Goal: Task Accomplishment & Management: Use online tool/utility

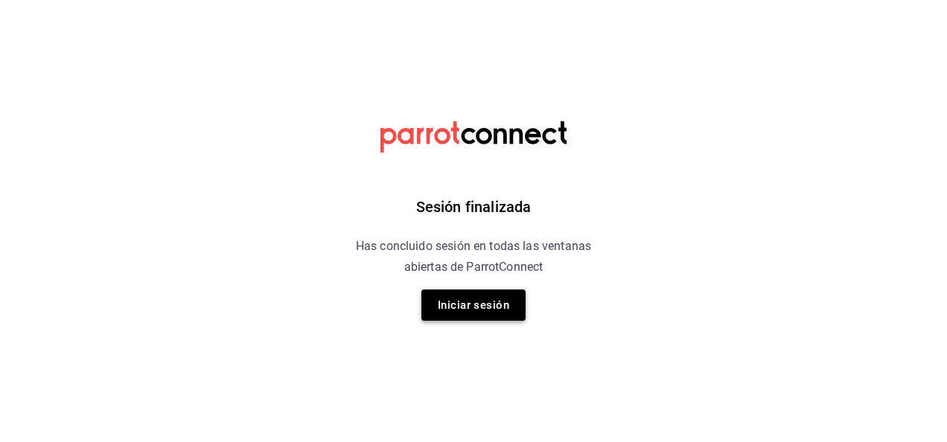
click at [482, 304] on button "Iniciar sesión" at bounding box center [473, 305] width 104 height 31
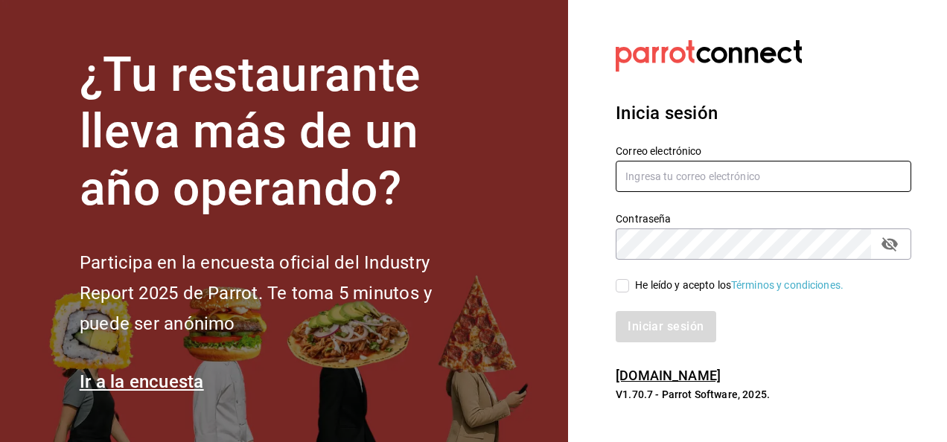
type input "[EMAIL_ADDRESS][DOMAIN_NAME]"
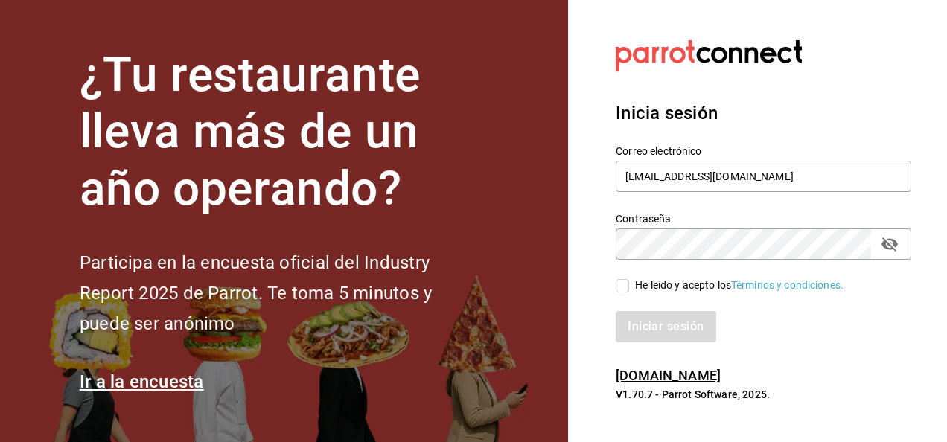
click at [625, 288] on input "He leído y acepto los Términos y condiciones." at bounding box center [622, 285] width 13 height 13
checkbox input "true"
click at [642, 325] on button "Iniciar sesión" at bounding box center [666, 326] width 101 height 31
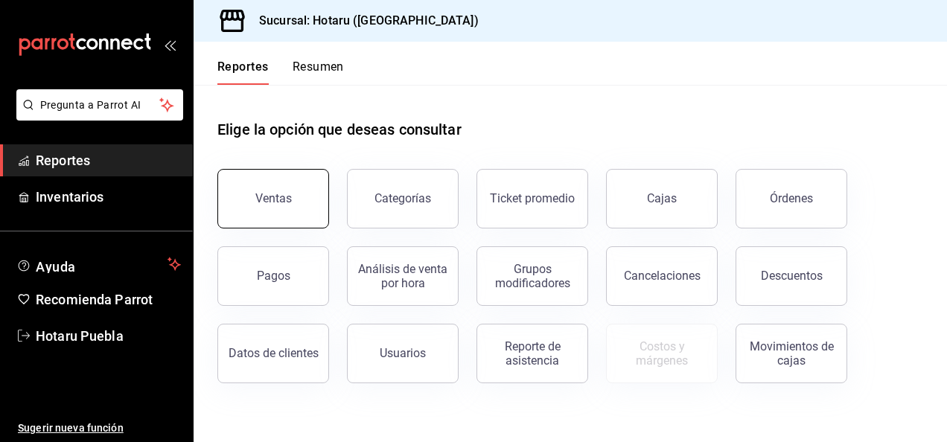
click at [320, 197] on button "Ventas" at bounding box center [273, 199] width 112 height 60
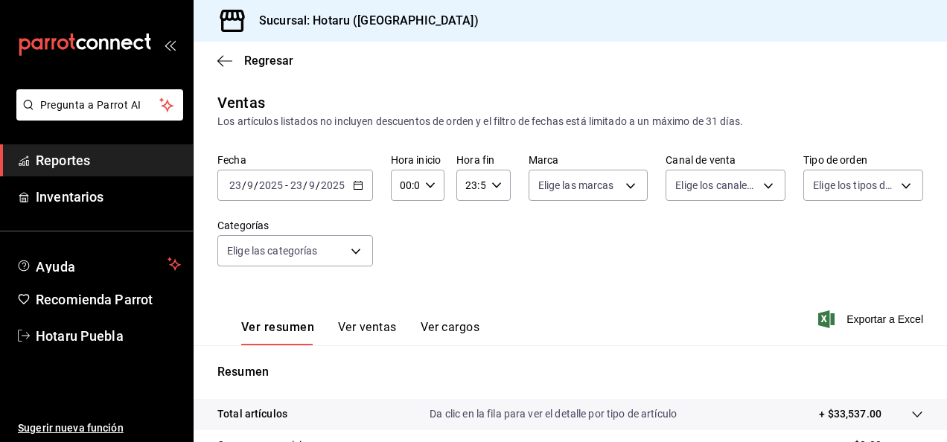
click at [365, 194] on div "2025-09-23 23 / 9 / 2025 - 2025-09-23 23 / 9 / 2025" at bounding box center [295, 185] width 156 height 31
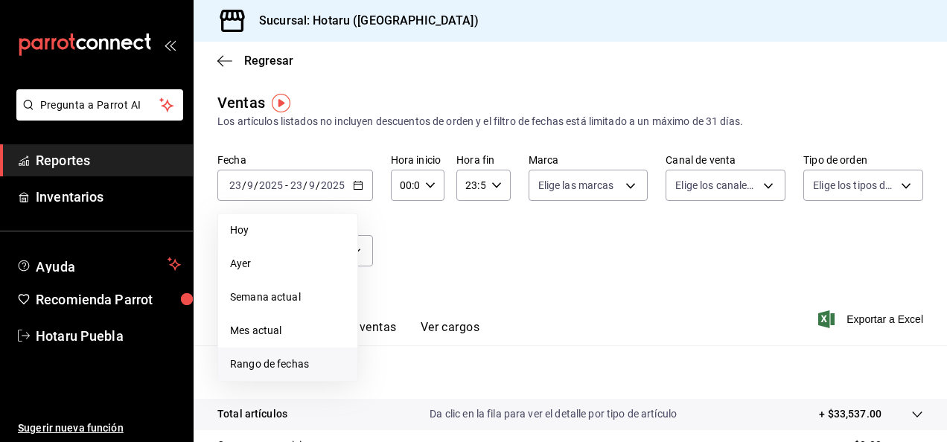
click at [262, 364] on span "Rango de fechas" at bounding box center [287, 365] width 115 height 16
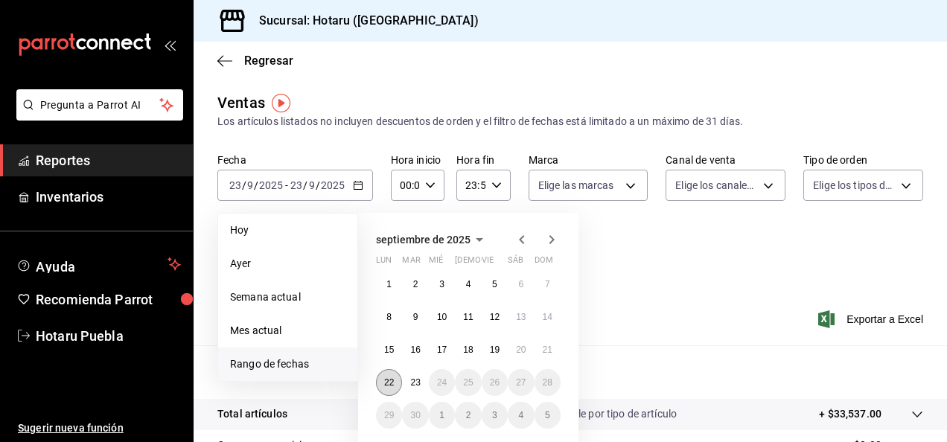
click at [396, 381] on button "22" at bounding box center [389, 382] width 26 height 27
click at [406, 387] on button "23" at bounding box center [415, 382] width 26 height 27
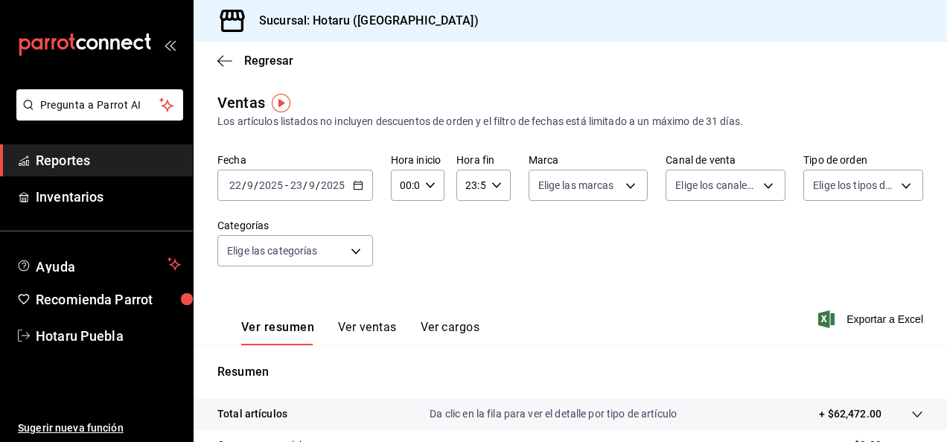
click at [426, 194] on div "00:00 Hora inicio" at bounding box center [418, 185] width 54 height 31
click at [493, 275] on div at bounding box center [473, 221] width 947 height 442
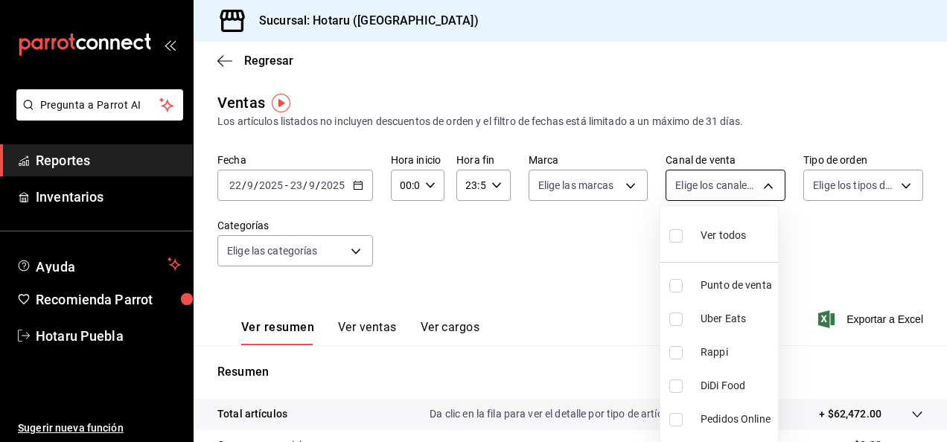
click at [757, 185] on body "Pregunta a Parrot AI Reportes Inventarios Ayuda Recomienda Parrot Hotaru Puebla…" at bounding box center [473, 221] width 947 height 442
click at [697, 228] on div "Ver todos" at bounding box center [707, 234] width 77 height 32
type input "PARROT,UBER_EATS,RAPPI,DIDI_FOOD,ONLINE"
checkbox input "true"
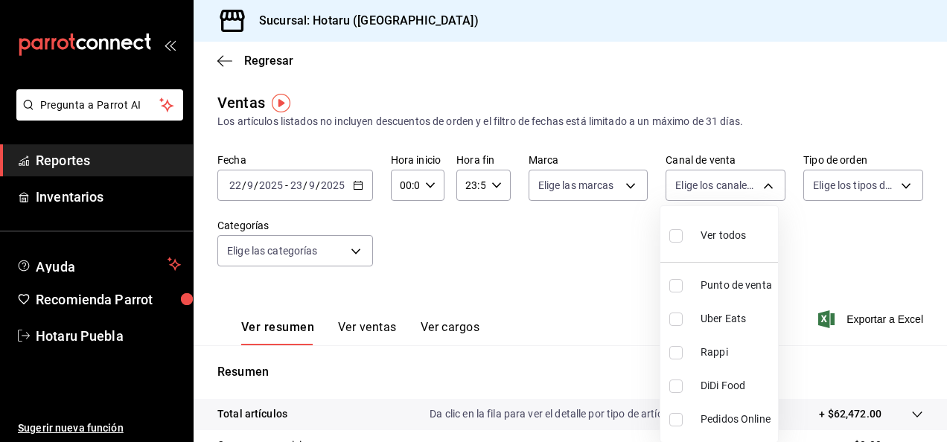
checkbox input "true"
click at [872, 174] on div at bounding box center [473, 221] width 947 height 442
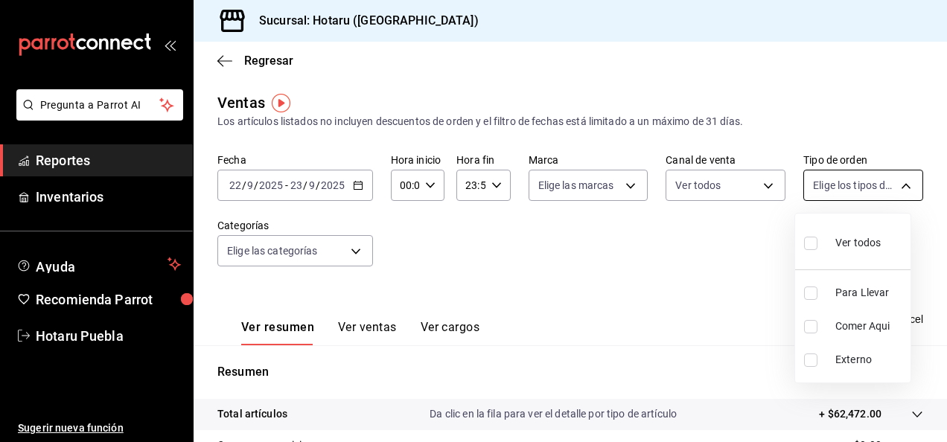
click at [881, 180] on body "Pregunta a Parrot AI Reportes Inventarios Ayuda Recomienda Parrot Hotaru Puebla…" at bounding box center [473, 221] width 947 height 442
click at [816, 238] on input "checkbox" at bounding box center [810, 243] width 13 height 13
checkbox input "true"
type input "fab97e86-f173-400a-9fb3-ec3d756d97d2,cce75506-828c-4b0a-8d3b-bb17af45970c,EXTER…"
checkbox input "true"
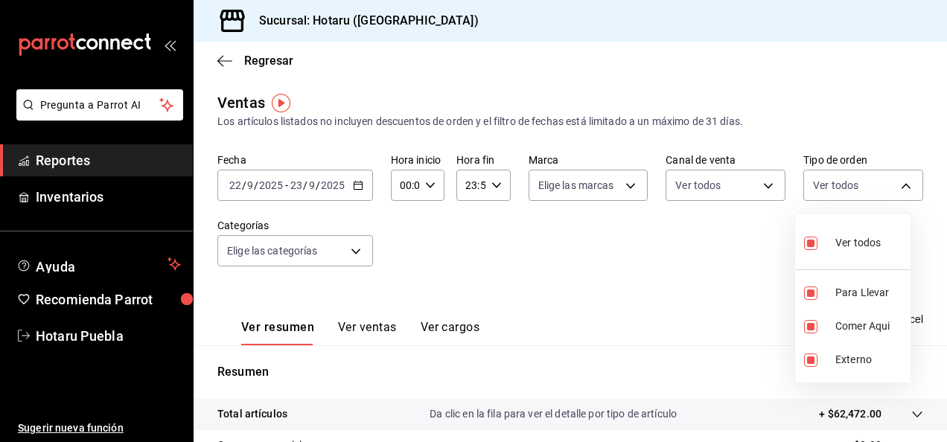
checkbox input "true"
click at [365, 246] on div at bounding box center [473, 221] width 947 height 442
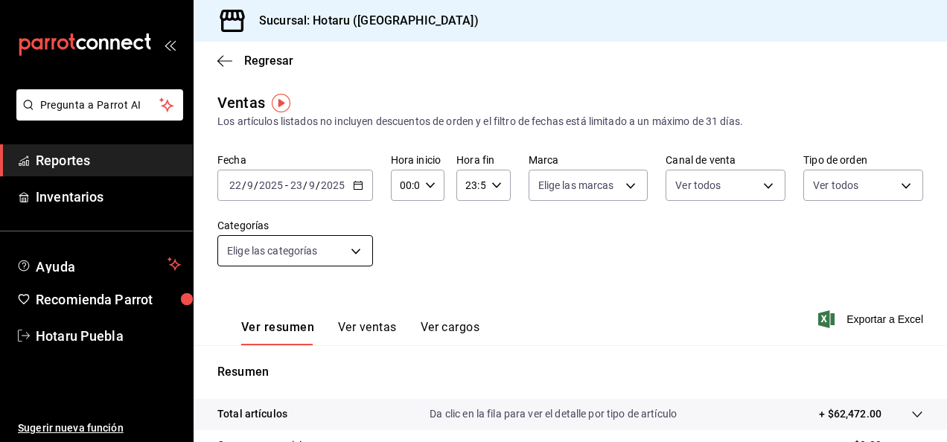
click at [363, 246] on body "Pregunta a Parrot AI Reportes Inventarios Ayuda Recomienda Parrot Hotaru Puebla…" at bounding box center [473, 221] width 947 height 442
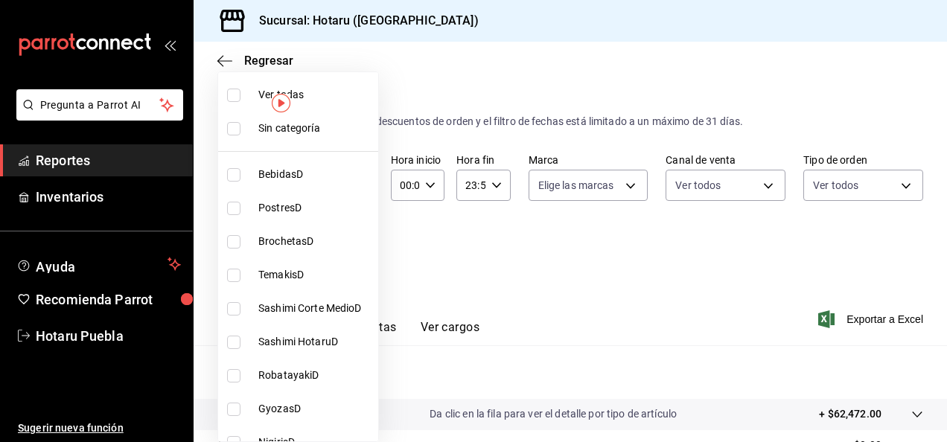
click at [229, 104] on li "Ver todas" at bounding box center [298, 94] width 160 height 33
type input "a1d7044f-c2bf-44ab-9d14-b75c950c3c49,69e43b4a-7a81-4ca2-a2e1-b80ea3b28c9f,af9b6…"
checkbox input "true"
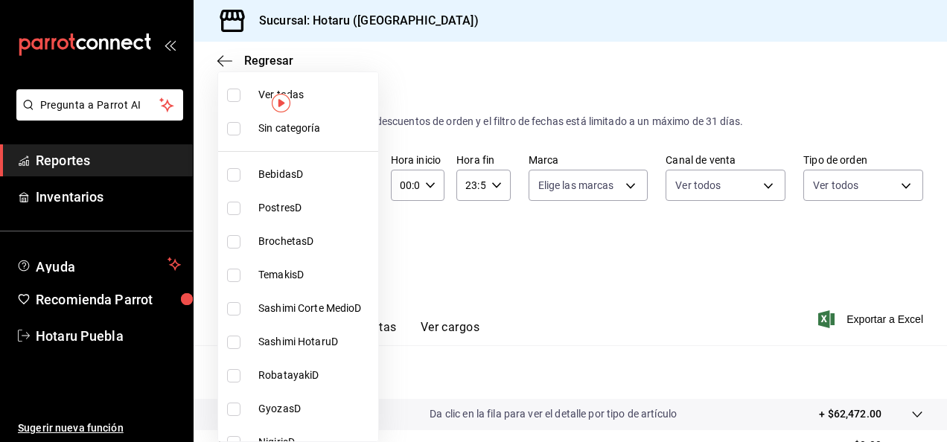
checkbox input "true"
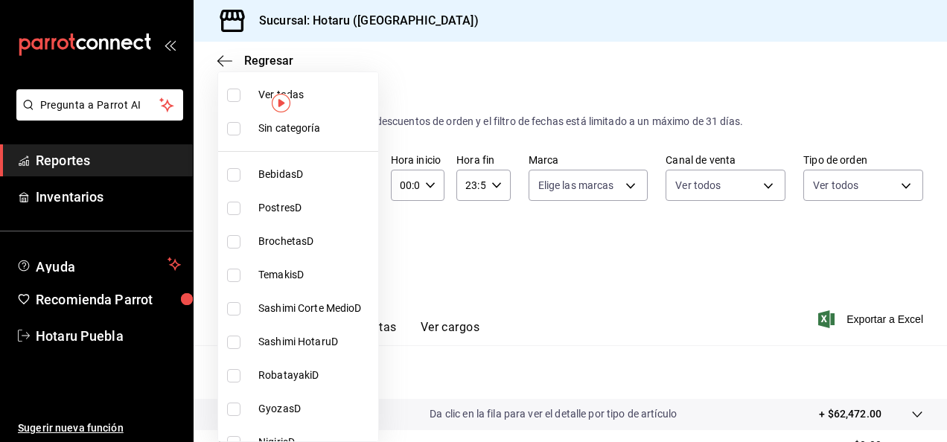
checkbox input "true"
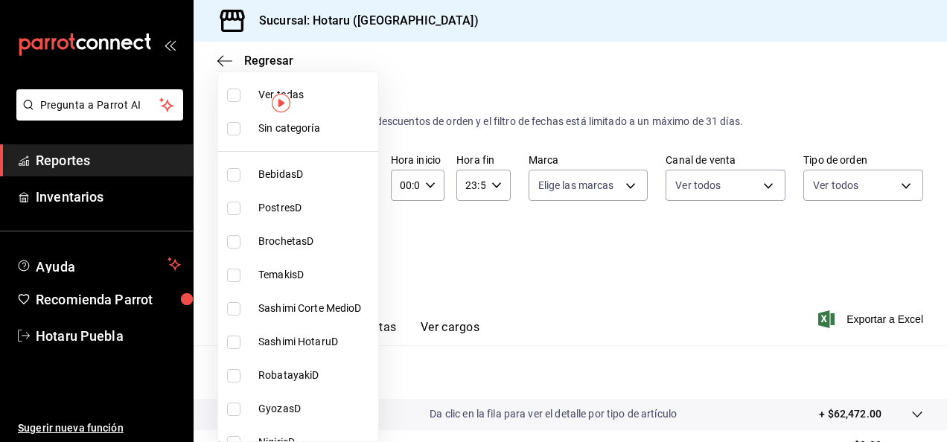
checkbox input "true"
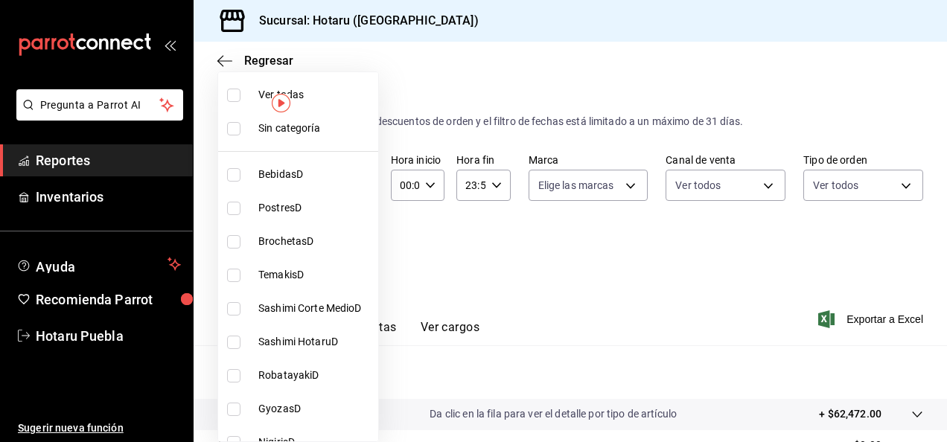
checkbox input "true"
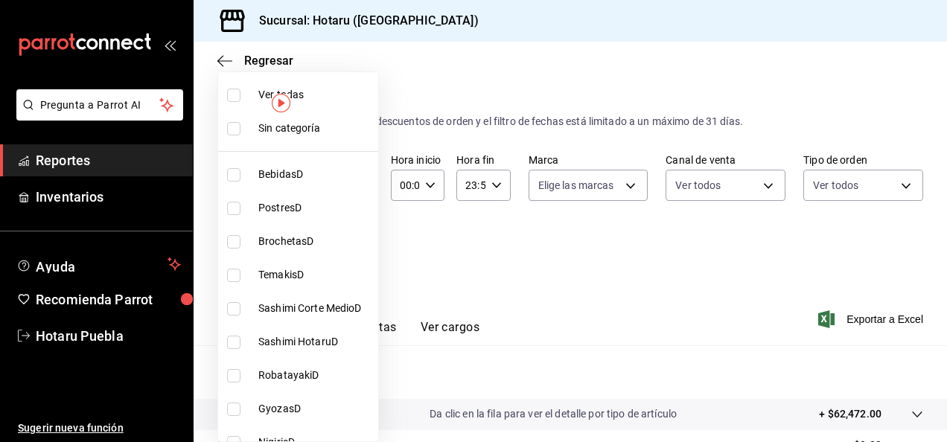
checkbox input "true"
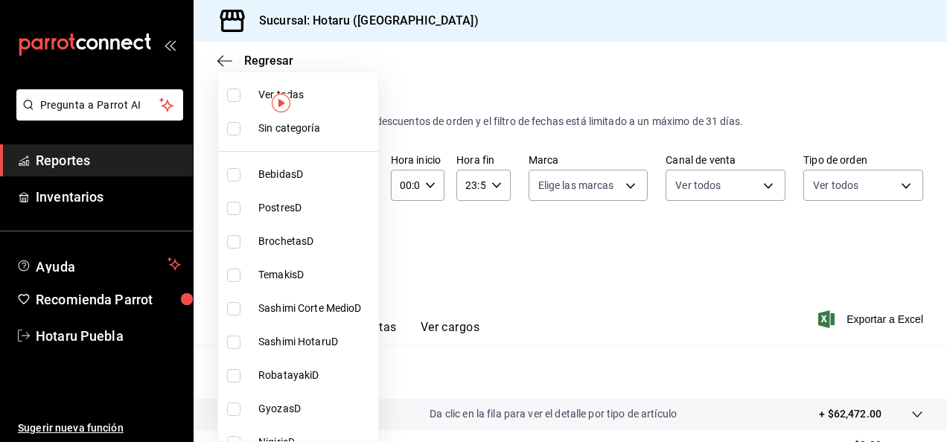
checkbox input "true"
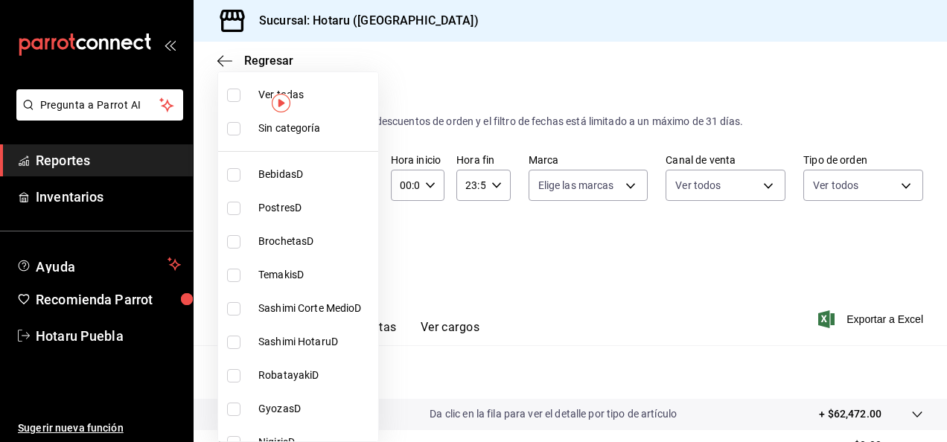
checkbox input "true"
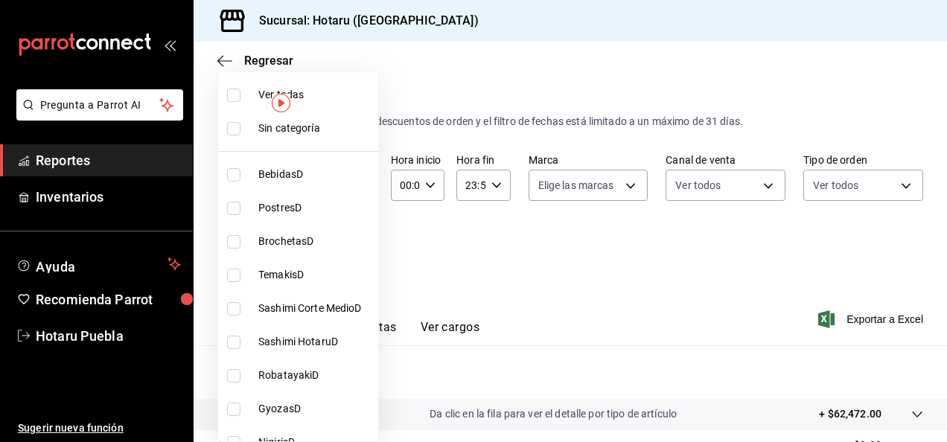
checkbox input "true"
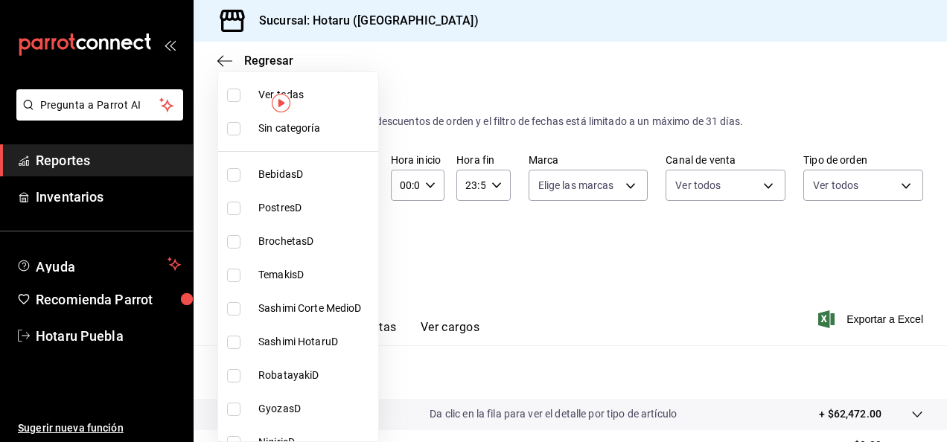
checkbox input "true"
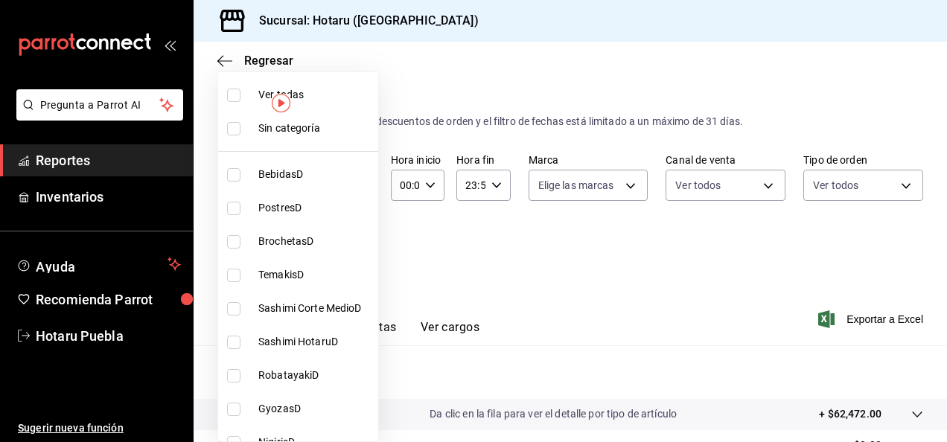
checkbox input "true"
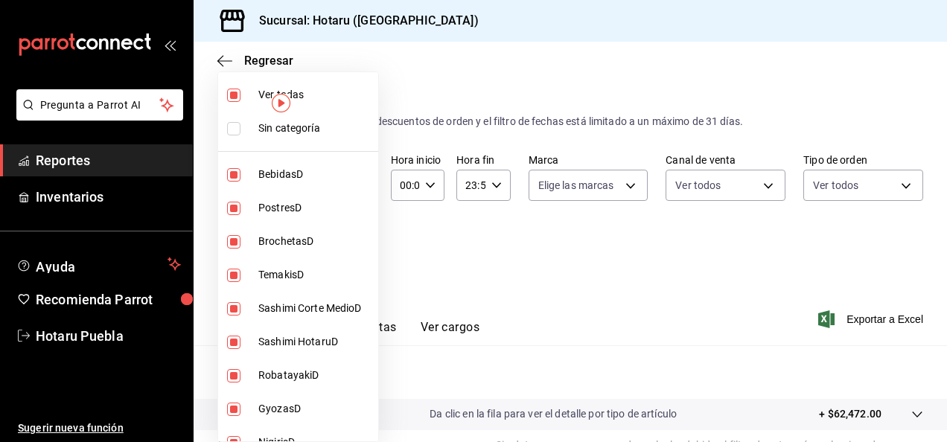
click at [531, 322] on div at bounding box center [473, 221] width 947 height 442
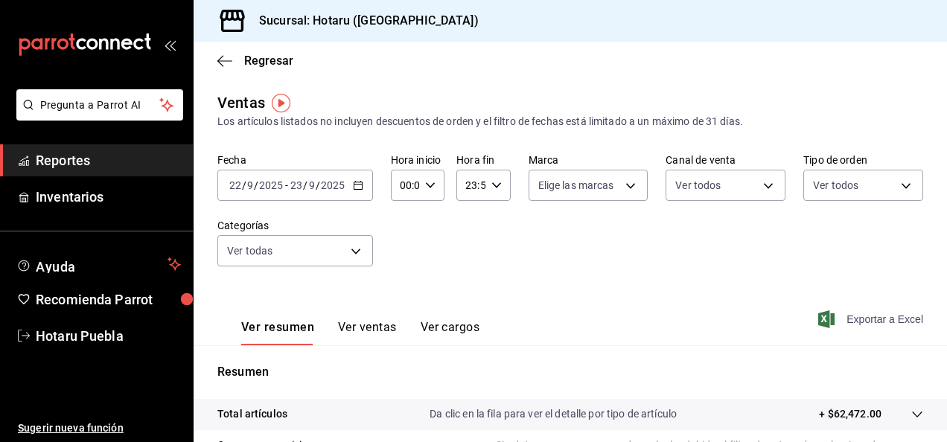
click at [858, 322] on span "Exportar a Excel" at bounding box center [872, 319] width 102 height 18
